Goal: Use online tool/utility: Utilize a website feature to perform a specific function

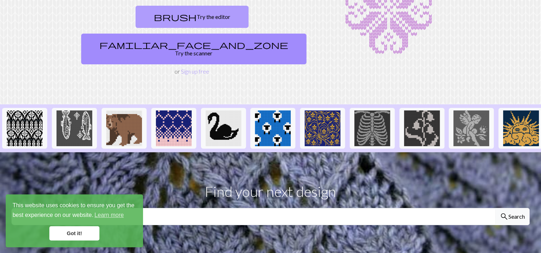
click at [158, 16] on link "brush Try the editor" at bounding box center [192, 17] width 113 height 22
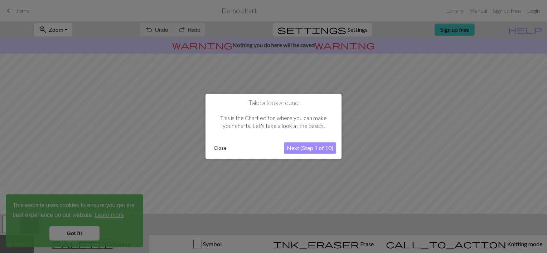
click at [309, 146] on button "Next (Step 1 of 10)" at bounding box center [310, 148] width 52 height 11
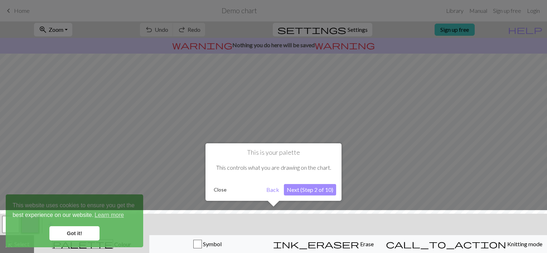
click at [291, 189] on button "Next (Step 2 of 10)" at bounding box center [310, 189] width 52 height 11
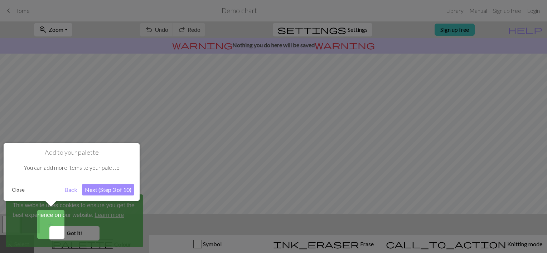
click at [93, 190] on button "Next (Step 3 of 10)" at bounding box center [108, 189] width 52 height 11
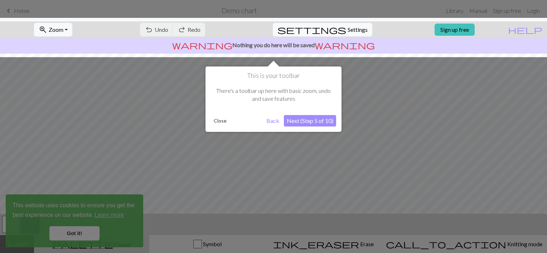
click at [216, 120] on button "Close" at bounding box center [220, 121] width 19 height 11
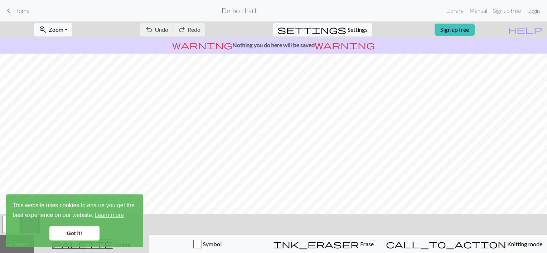
scroll to position [106, 0]
click at [181, 31] on div "undo Undo Undo redo Redo Redo" at bounding box center [173, 29] width 76 height 16
click at [190, 29] on div "undo Undo Undo redo Redo Redo" at bounding box center [173, 29] width 76 height 16
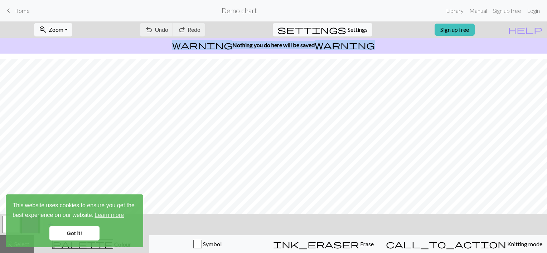
click at [280, 184] on div "zoom_in Zoom Zoom Fit all Fit width Fit height 50% 100% 150% 200% undo Undo Und…" at bounding box center [273, 137] width 547 height 232
click at [353, 237] on button "ink_eraser Erase Erase" at bounding box center [323, 244] width 116 height 18
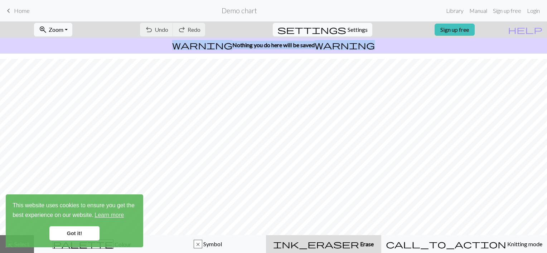
click at [353, 237] on button "ink_eraser Erase Erase" at bounding box center [323, 244] width 115 height 18
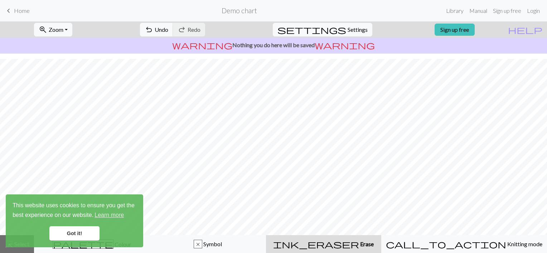
click at [76, 231] on link "Got it!" at bounding box center [74, 234] width 50 height 14
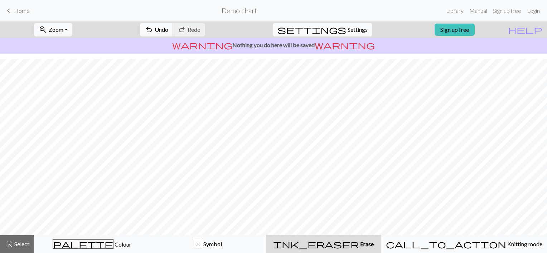
click at [350, 30] on span "Settings" at bounding box center [358, 29] width 20 height 9
select select "aran"
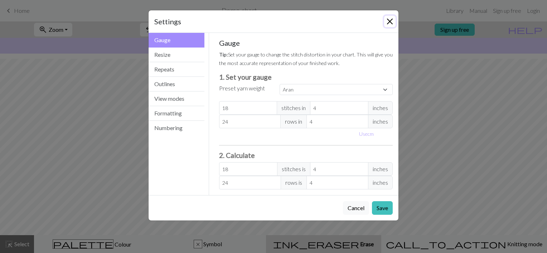
click at [391, 21] on button "Close" at bounding box center [389, 21] width 11 height 11
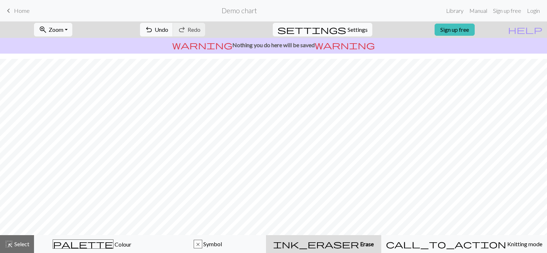
click at [355, 29] on span "Settings" at bounding box center [358, 29] width 20 height 9
select select "aran"
select select "Courier new"
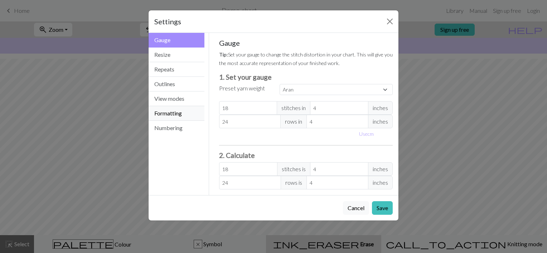
click at [188, 111] on button "Formatting" at bounding box center [177, 113] width 56 height 15
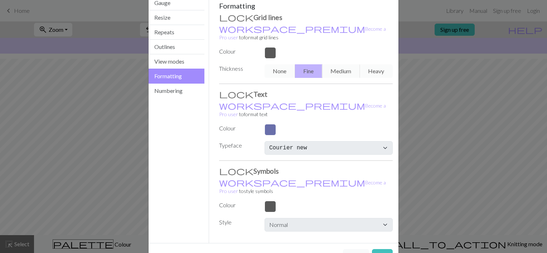
scroll to position [0, 0]
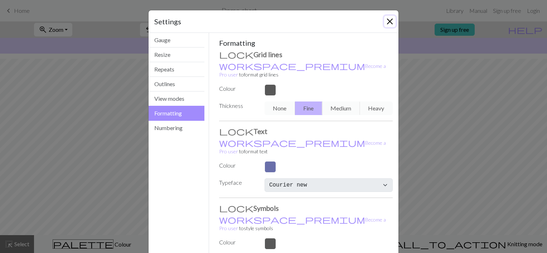
click at [388, 23] on button "Close" at bounding box center [389, 21] width 11 height 11
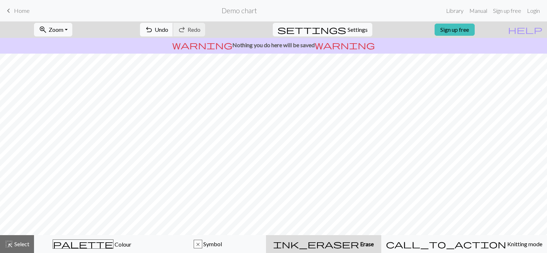
click at [168, 30] on span "Undo" at bounding box center [162, 29] width 14 height 7
click at [193, 30] on div "undo Undo Undo redo Redo Redo" at bounding box center [173, 29] width 76 height 16
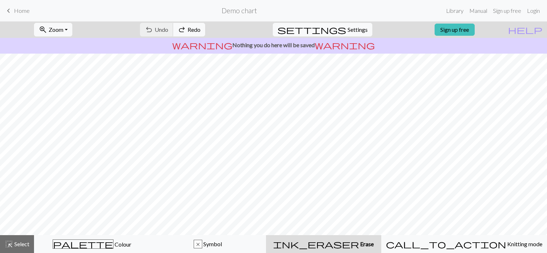
click at [193, 30] on div "undo Undo Undo redo Redo Redo" at bounding box center [173, 29] width 76 height 16
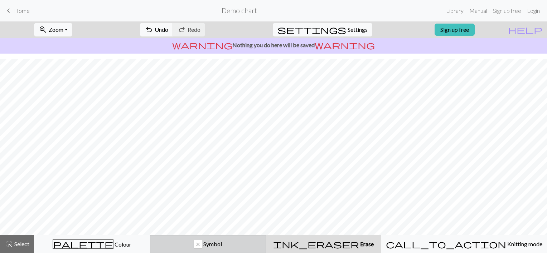
click at [202, 247] on div "x" at bounding box center [198, 245] width 8 height 9
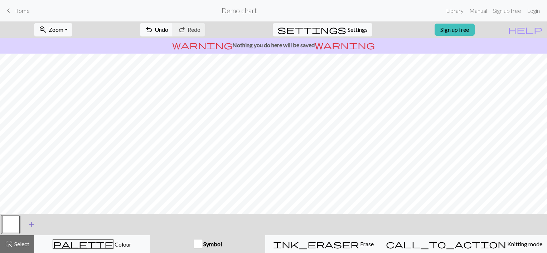
click at [34, 230] on button "add Add a symbol" at bounding box center [32, 225] width 18 height 18
click at [34, 229] on button "button" at bounding box center [29, 224] width 17 height 17
